Goal: Information Seeking & Learning: Learn about a topic

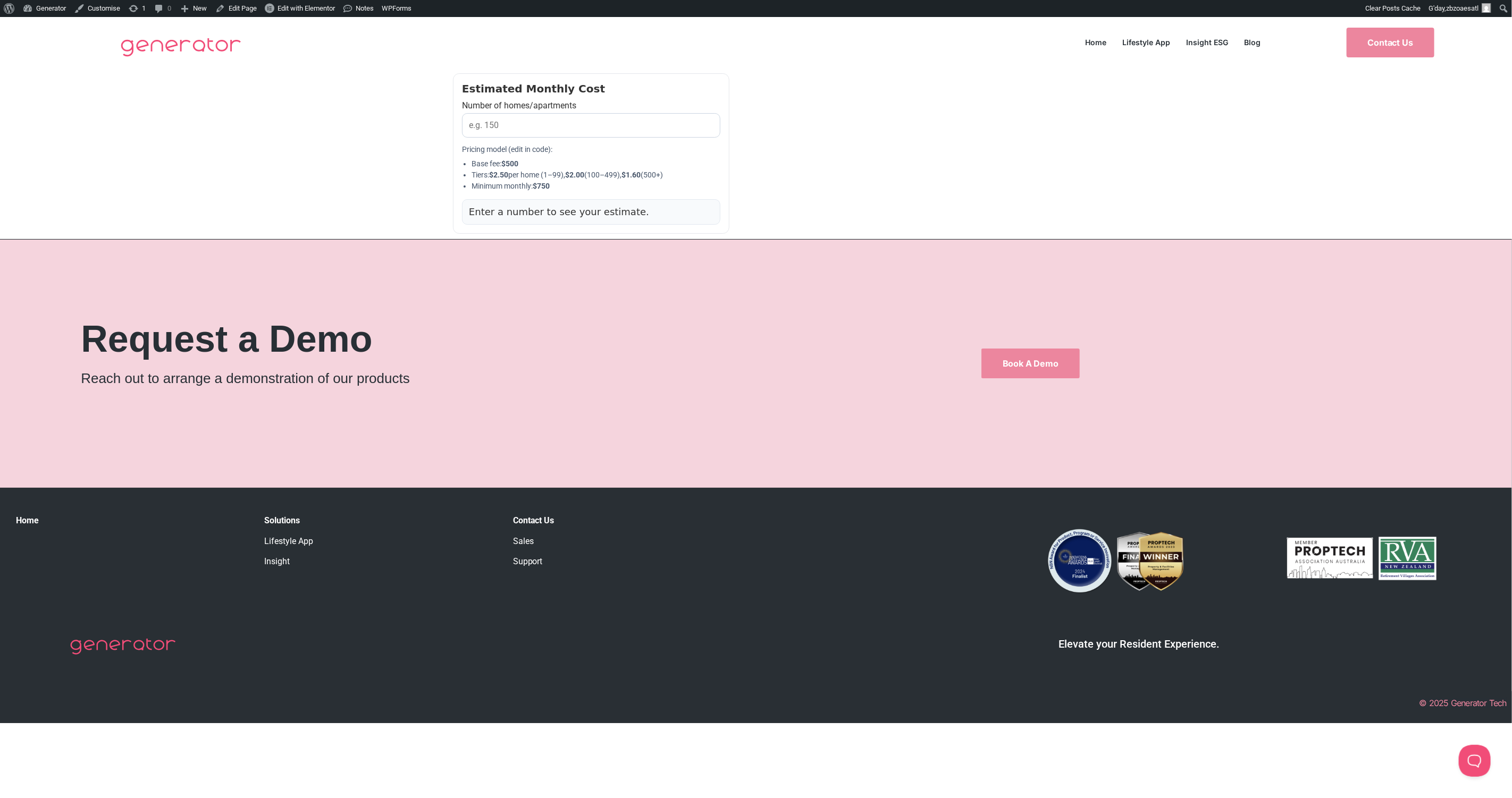
click at [1146, 98] on div "Estimated Monthly Cost Number of homes/apartments Pricing model (edit in code):…" at bounding box center [756, 153] width 1512 height 171
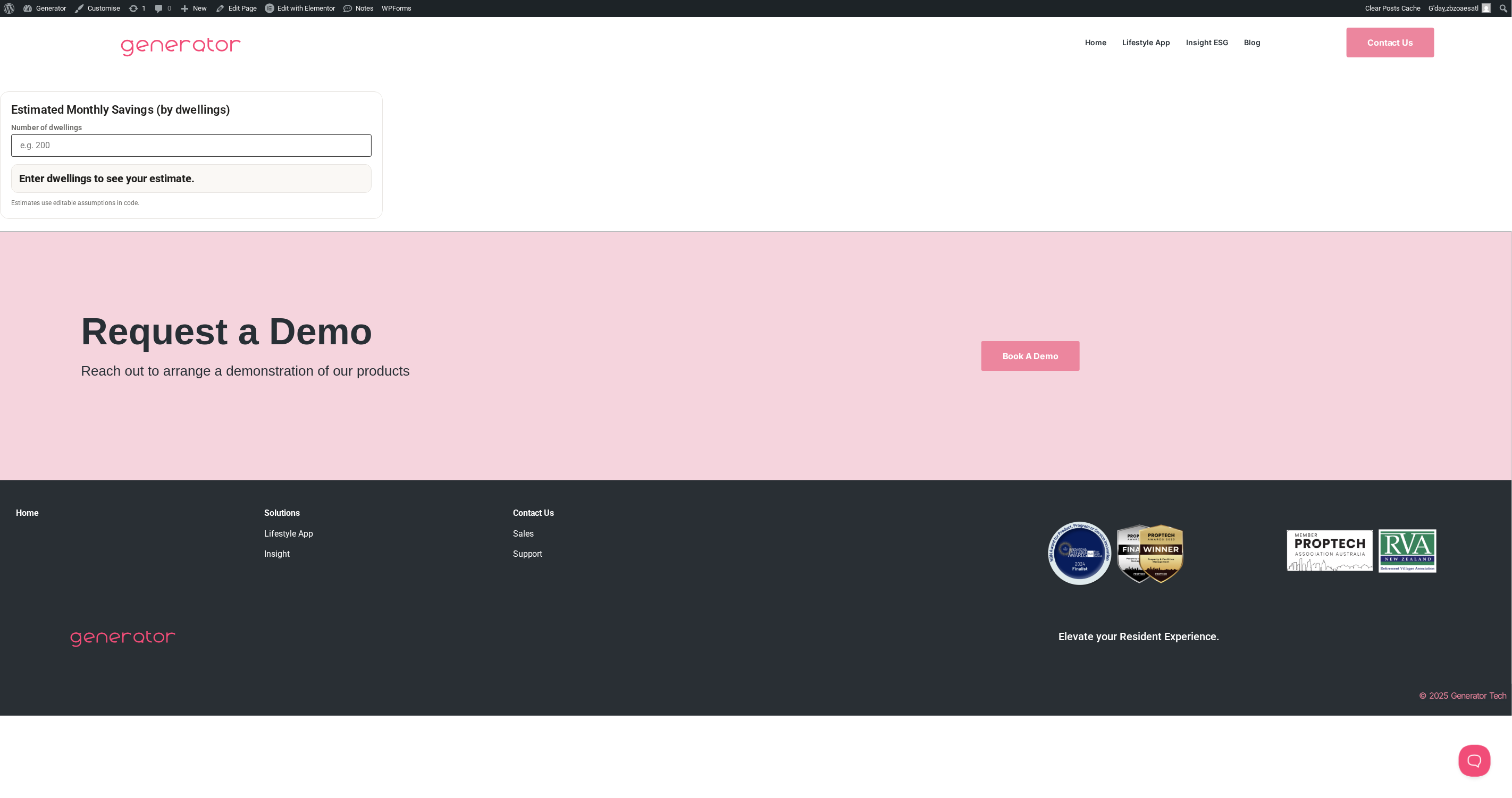
click at [372, 134] on input "Number of dwellings" at bounding box center [191, 146] width 360 height 22
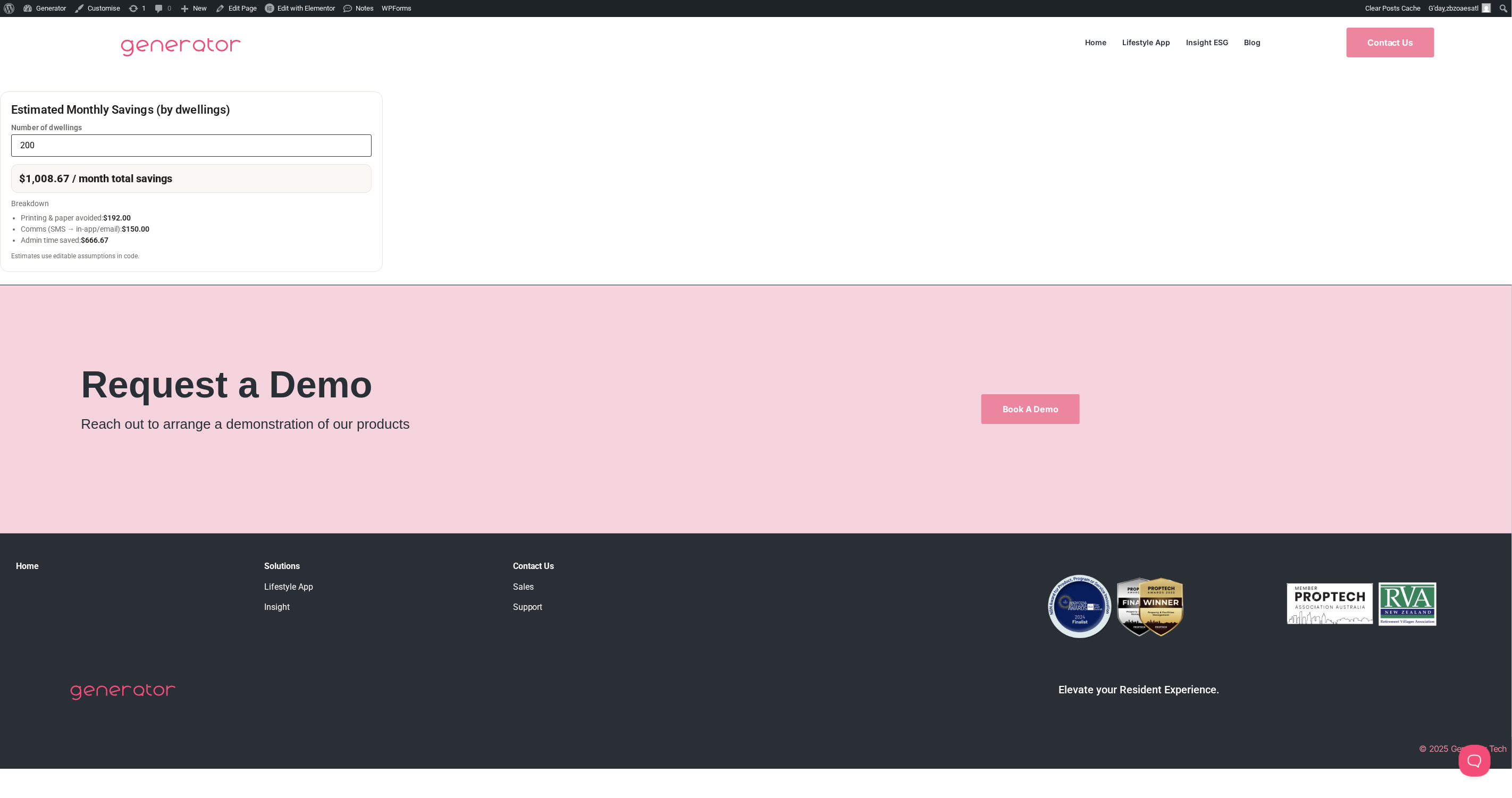
type input "200"
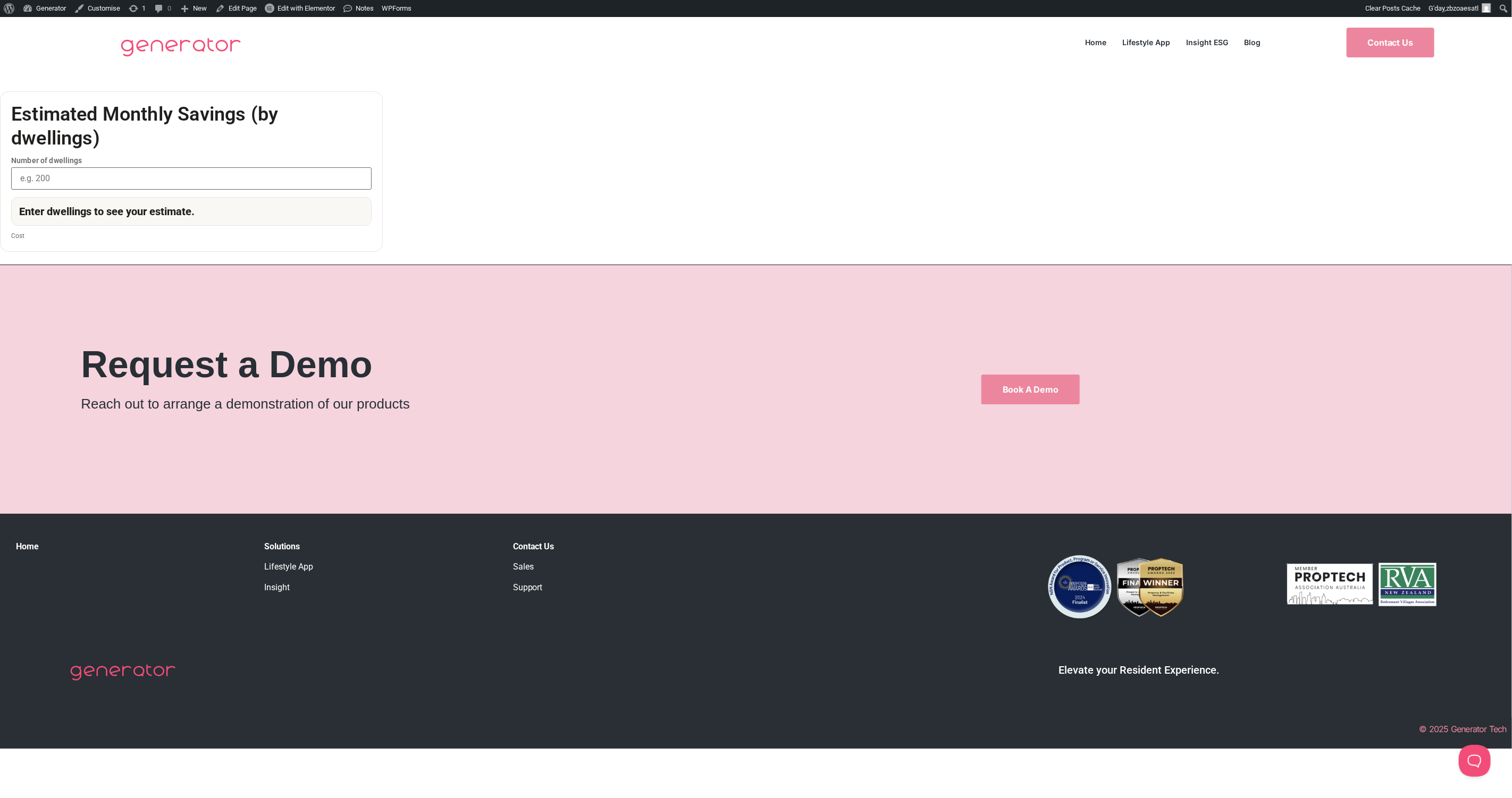
click at [1017, 120] on div "Estimated Monthly Savings (by dwellings) Number of dwellings Enter dwellings to…" at bounding box center [756, 171] width 1512 height 160
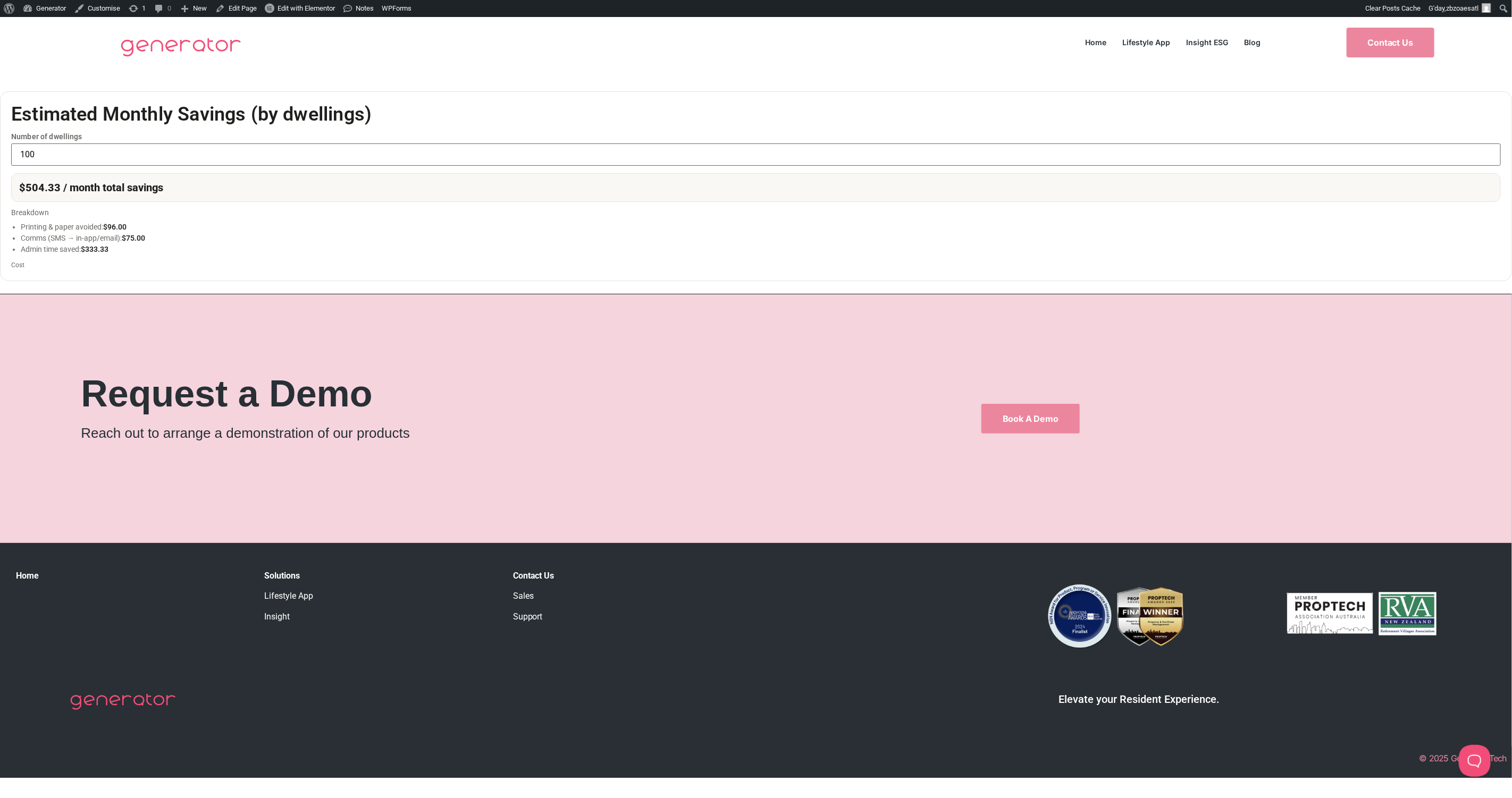
type input "100"
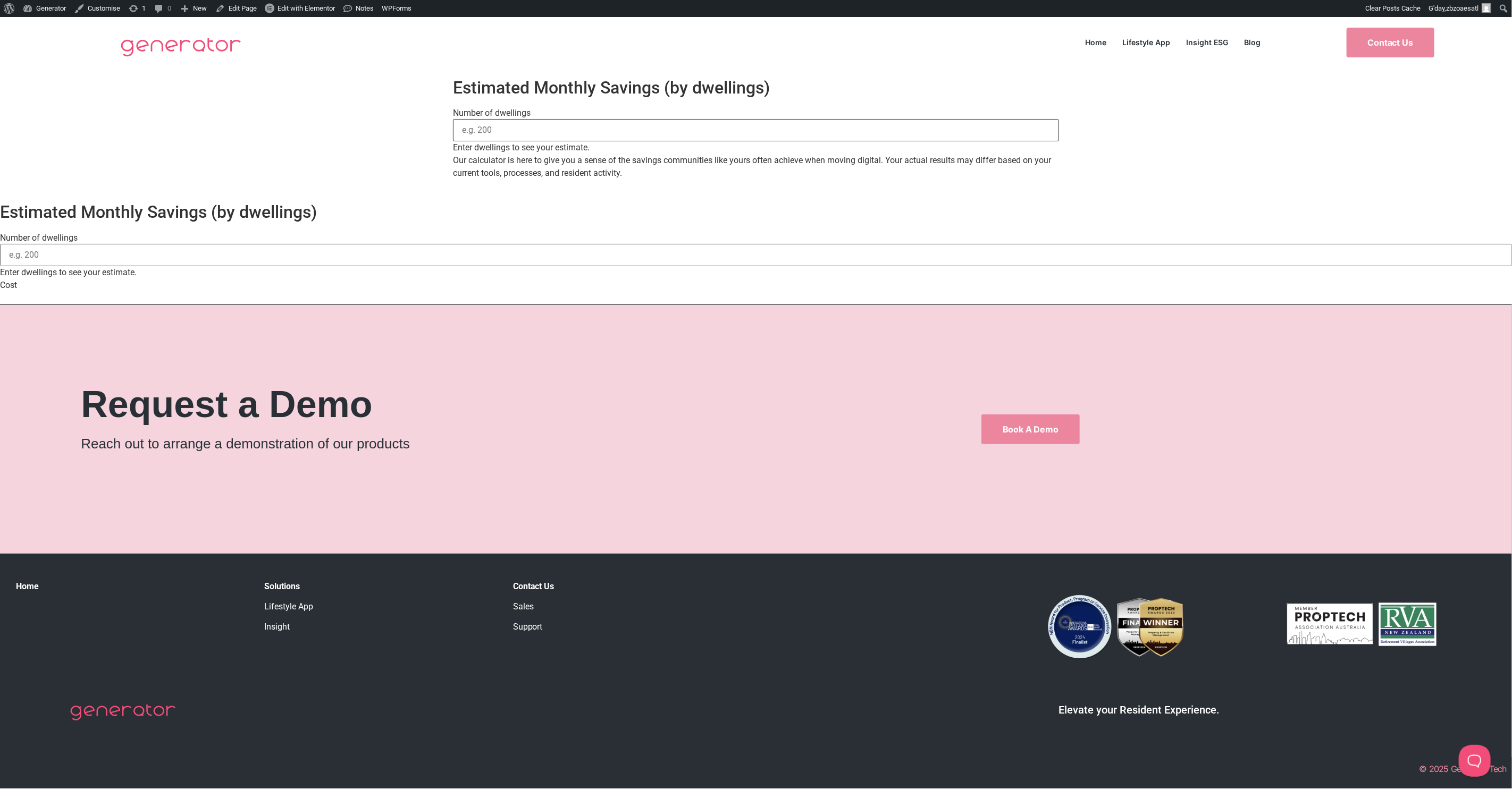
drag, startPoint x: 503, startPoint y: 135, endPoint x: 506, endPoint y: 122, distance: 13.3
click at [503, 135] on input "Number of dwellings" at bounding box center [756, 130] width 606 height 22
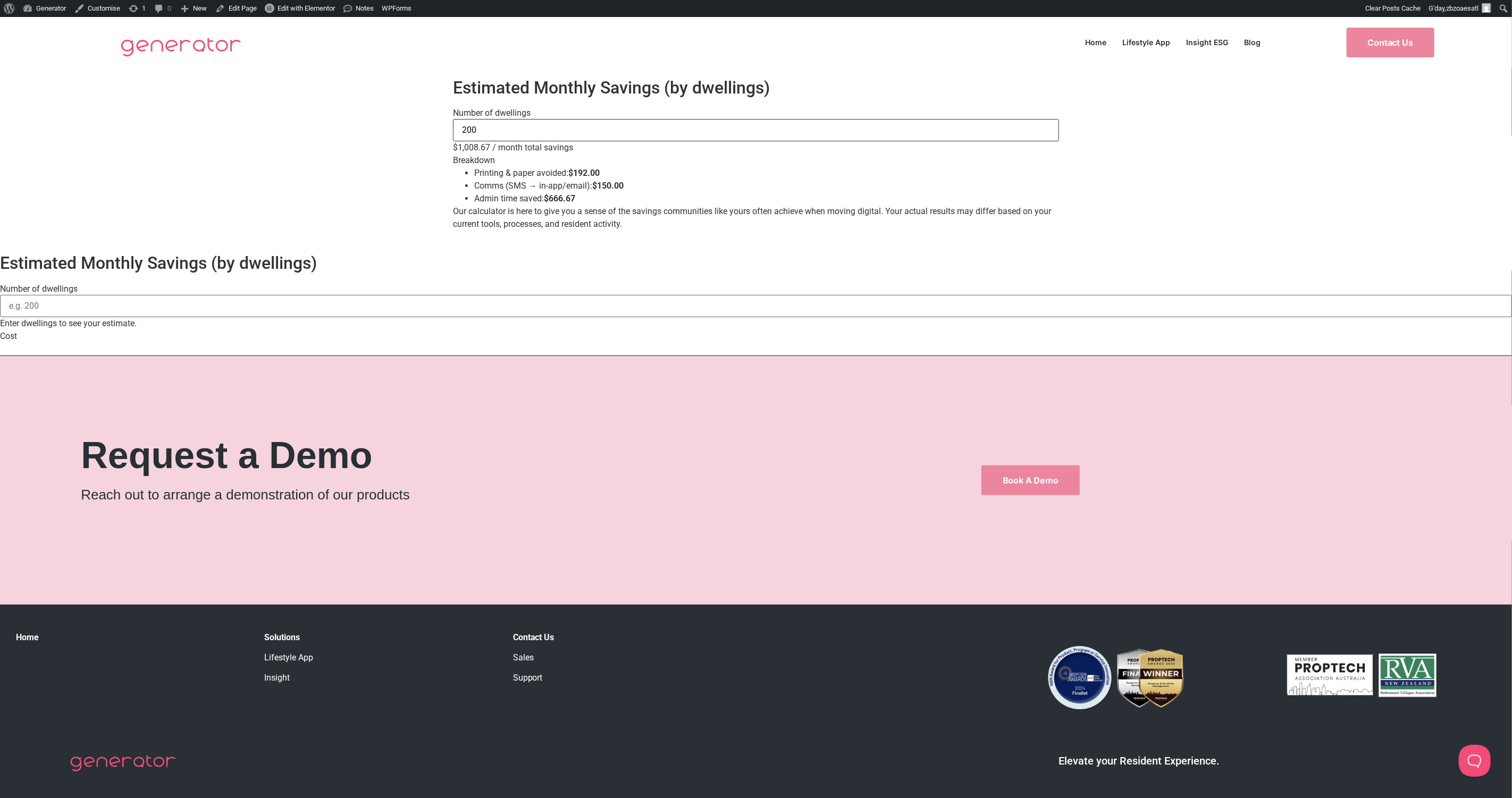
type input "200"
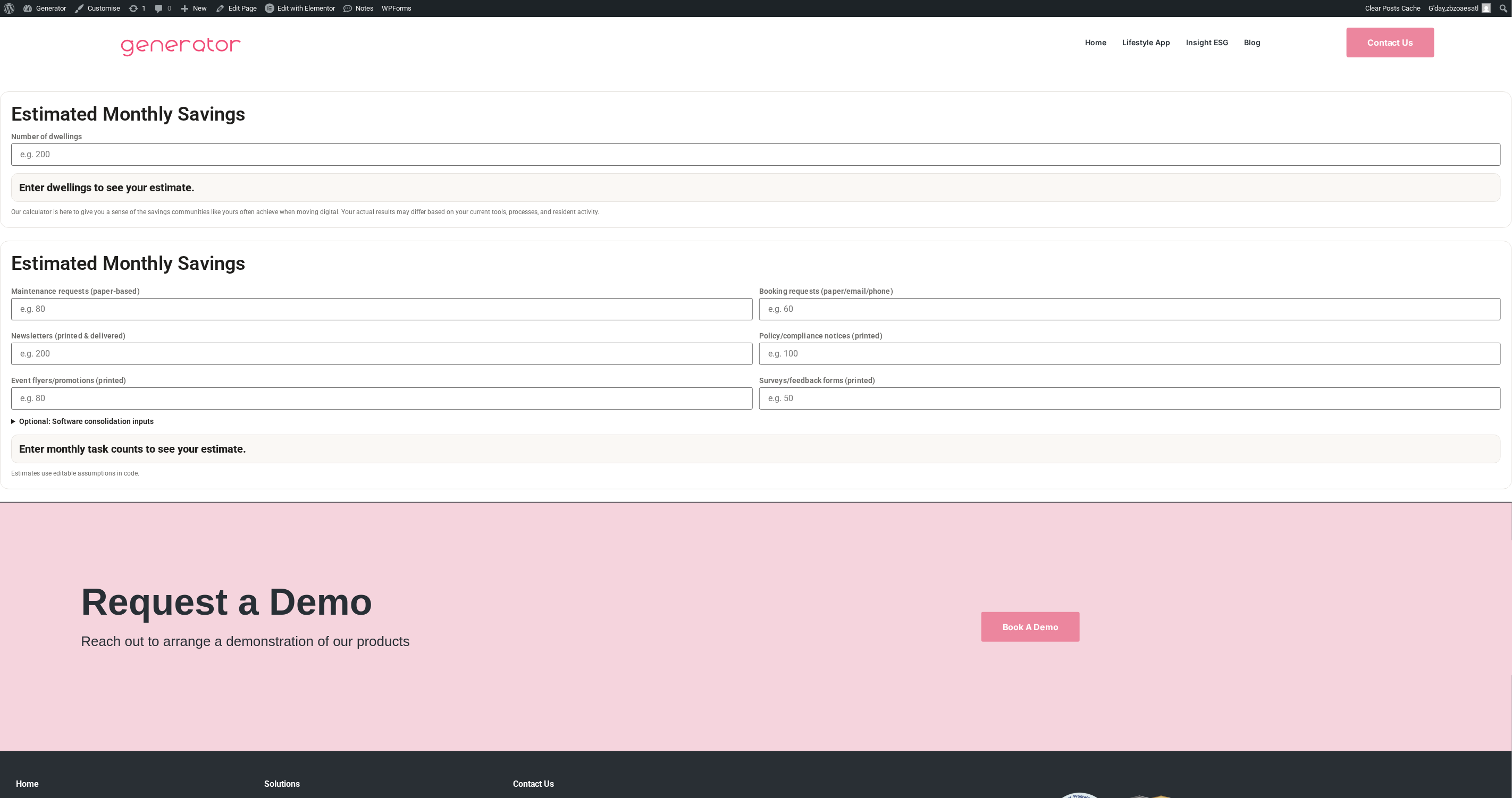
click at [670, 146] on input "Number of dwellings" at bounding box center [756, 155] width 1490 height 22
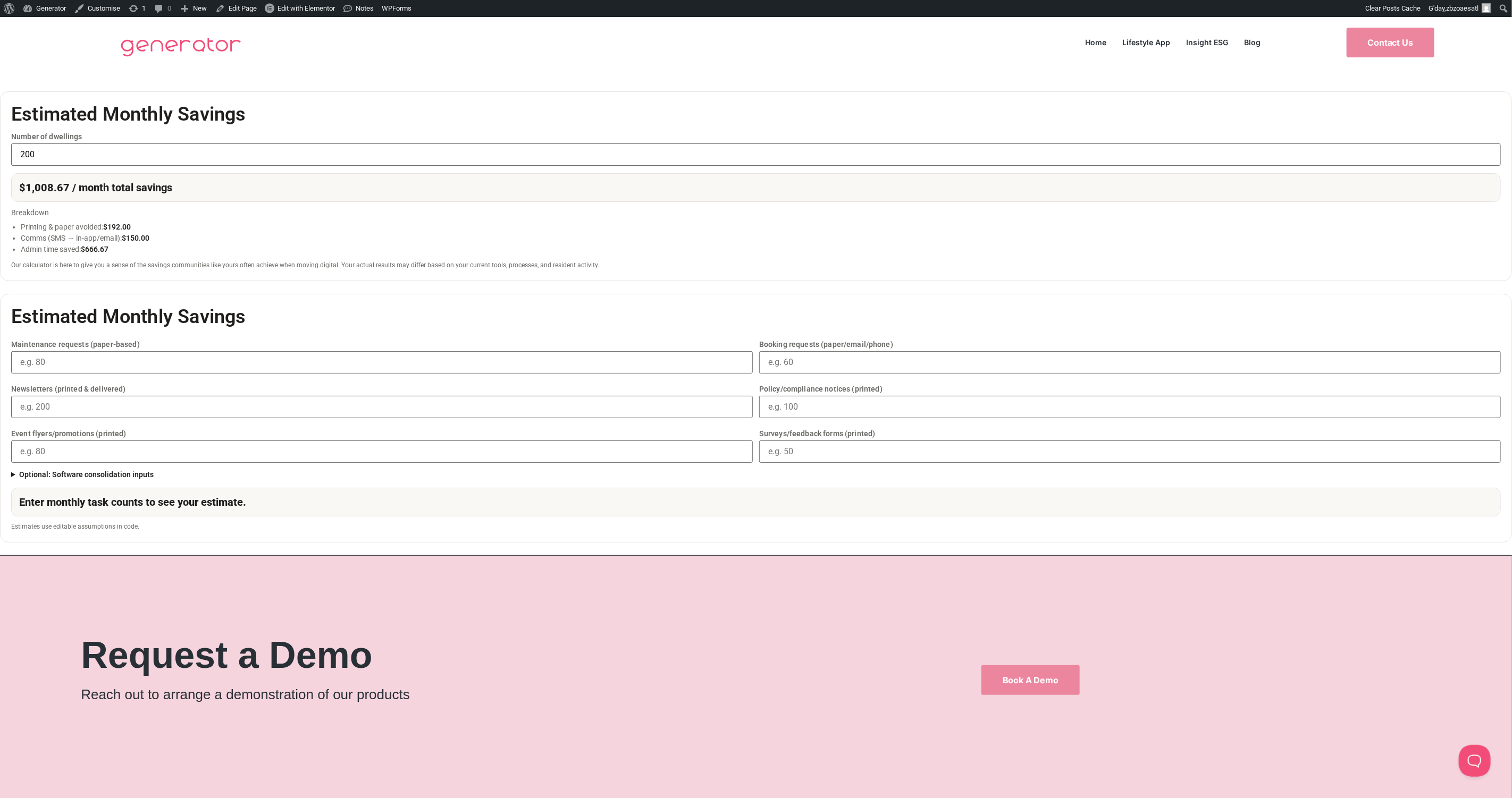
type input "200"
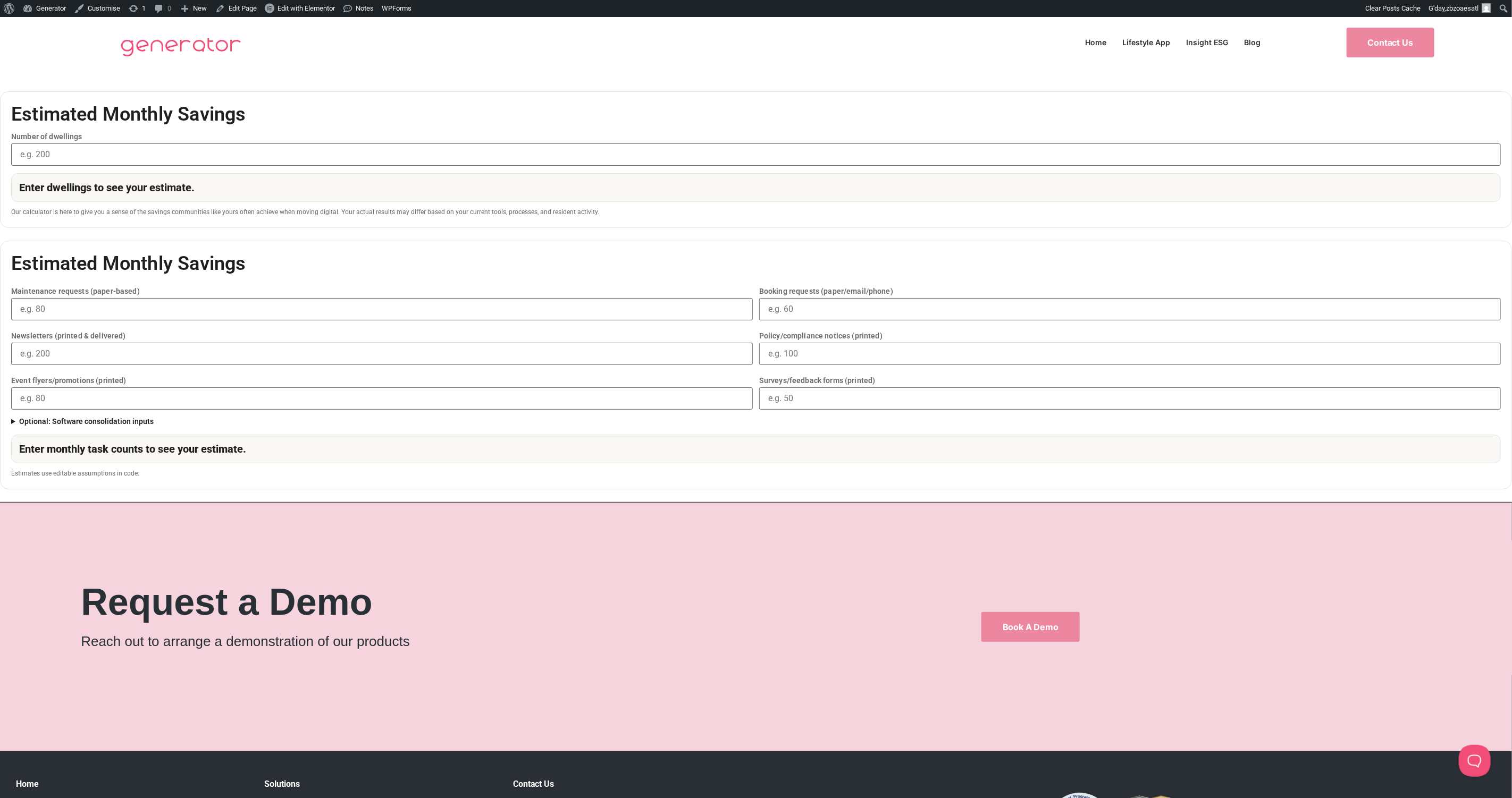
click at [1110, 232] on div "Estimated Monthly Savings Number of dwellings Enter dwellings to see your estim…" at bounding box center [756, 159] width 1512 height 159
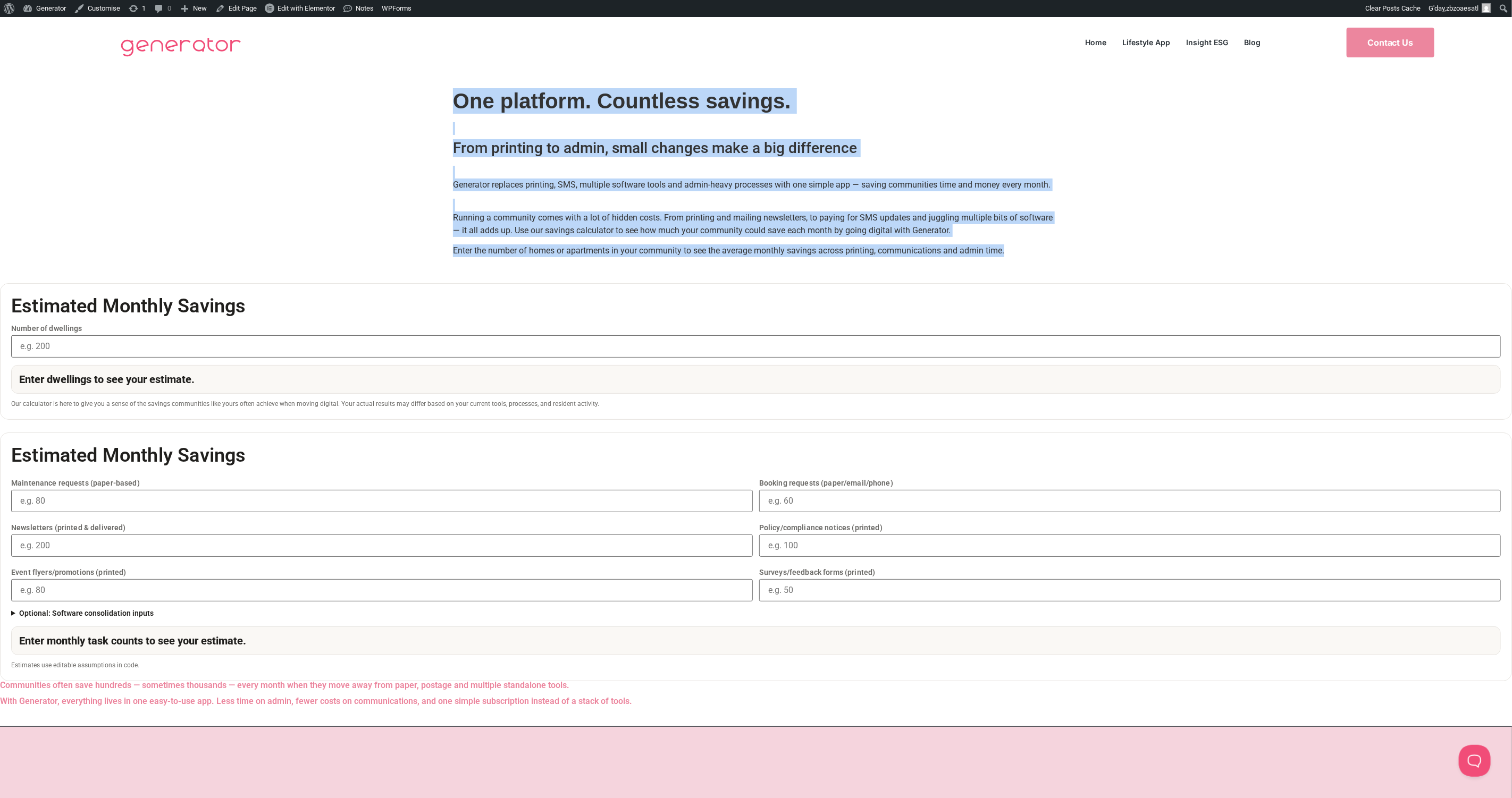
drag, startPoint x: 1019, startPoint y: 264, endPoint x: 439, endPoint y: 87, distance: 606.4
click at [428, 79] on div "One platform. Countless savings. From printing to admin, small changes make a b…" at bounding box center [756, 169] width 1512 height 203
copy div "One platform. Countless savings. From printing to admin, small changes make a b…"
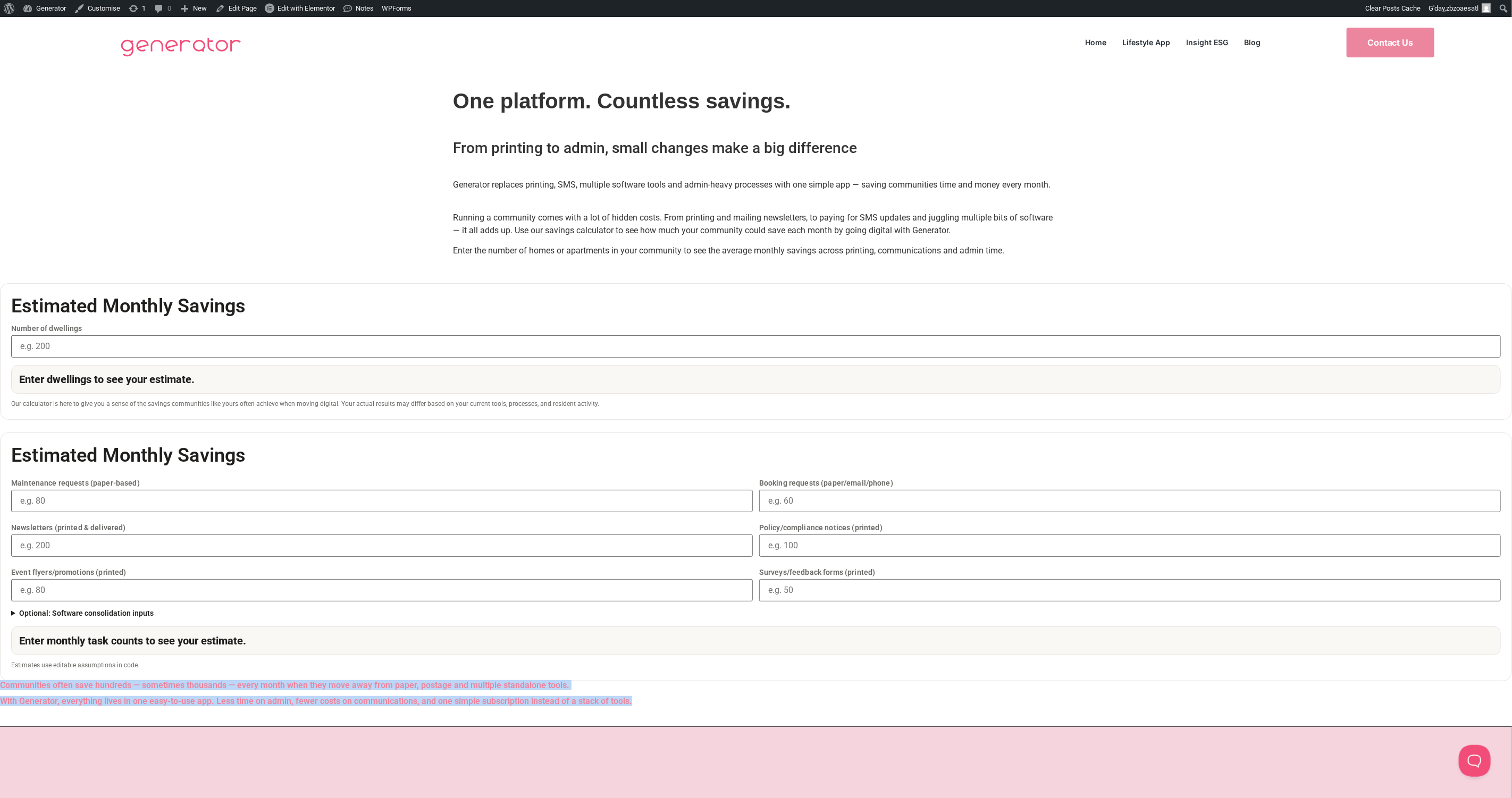
drag, startPoint x: 529, startPoint y: 741, endPoint x: 432, endPoint y: 706, distance: 103.1
click at [432, 706] on div "Estimated Monthly Savings Maintenance requests (paper-based) Booking requests (…" at bounding box center [756, 573] width 1512 height 304
copy div "Communities often save hundreds — sometimes thousands — every month when they m…"
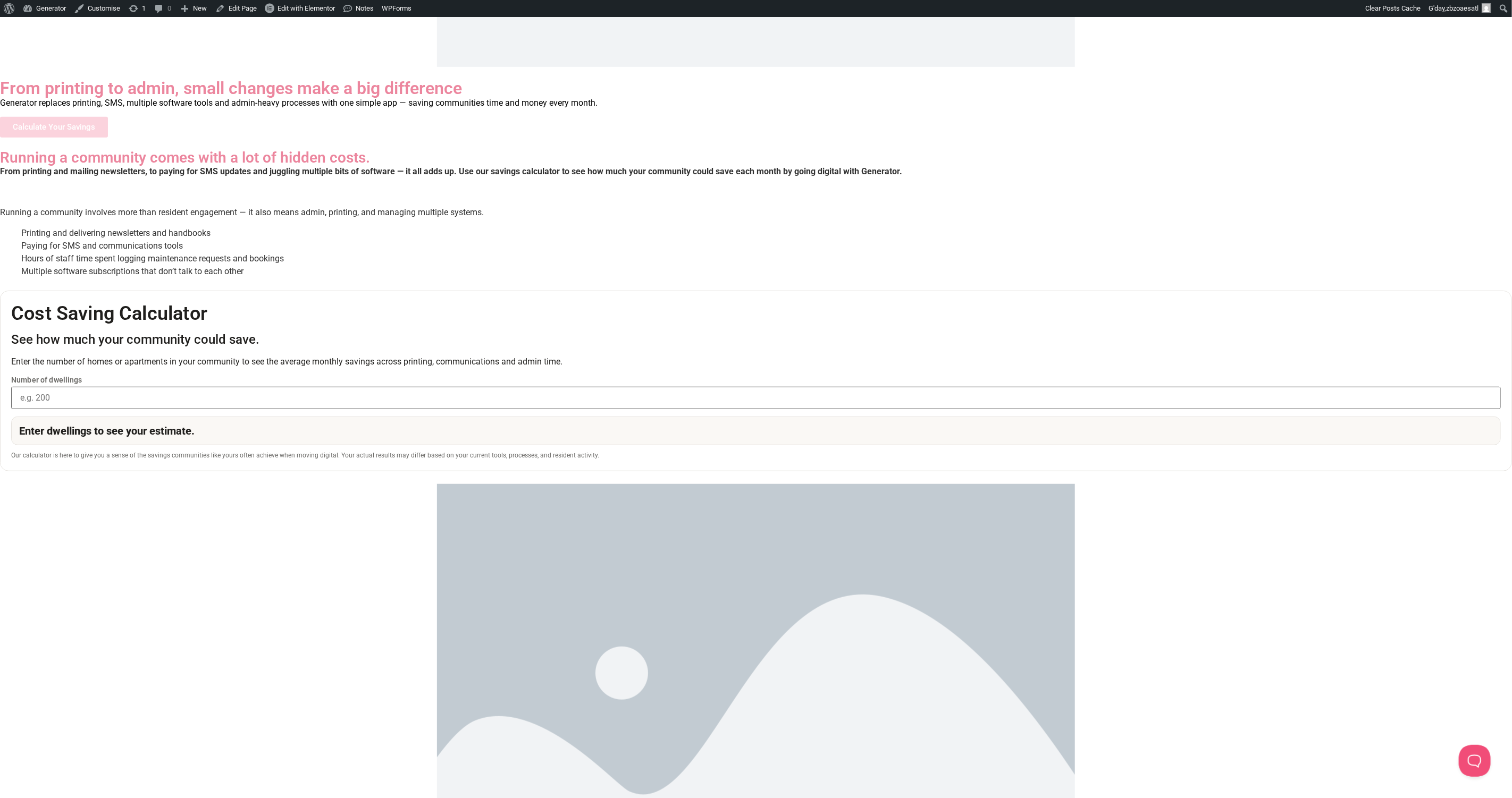
scroll to position [676, 0]
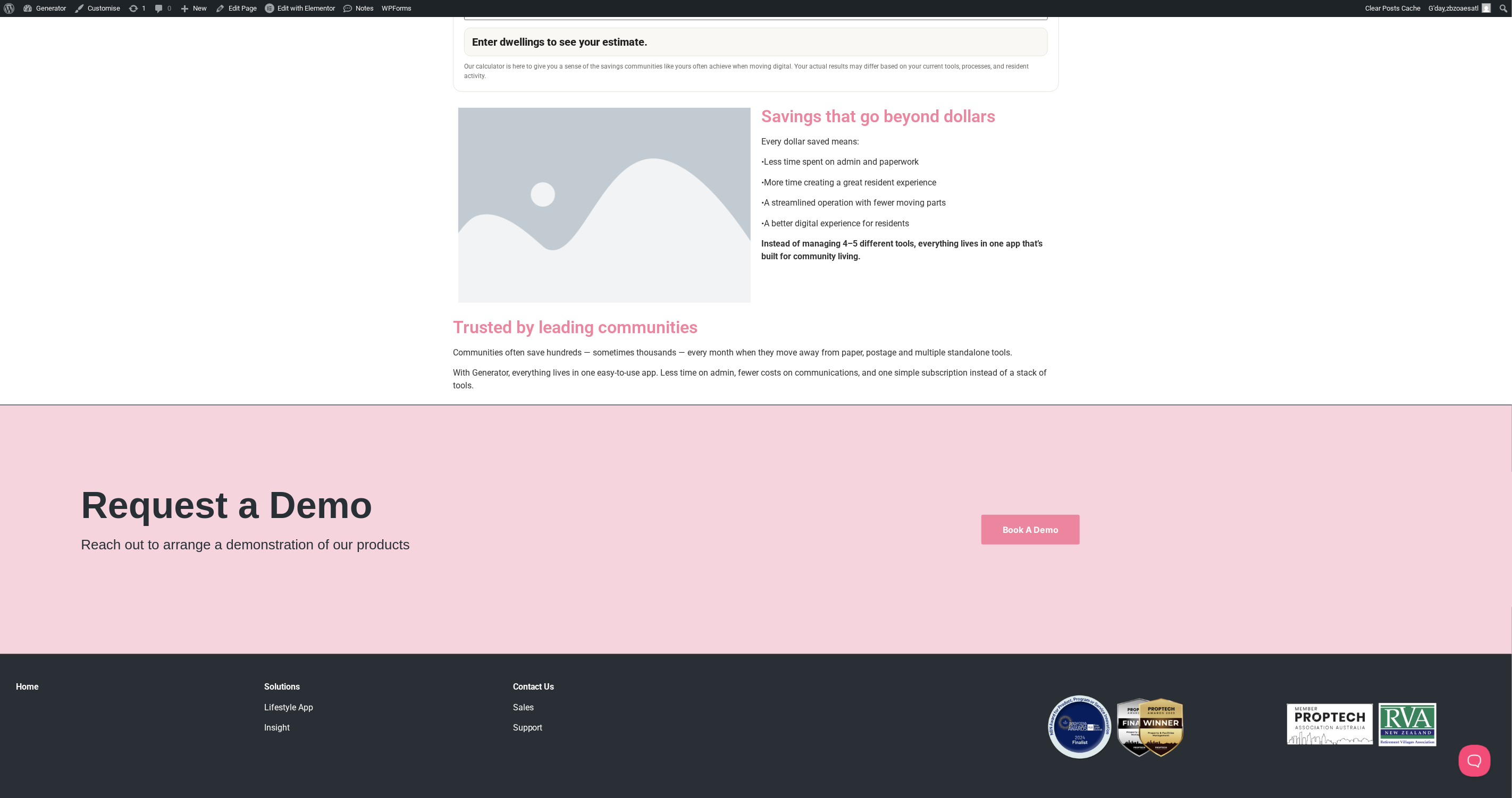
scroll to position [467, 0]
